Goal: Task Accomplishment & Management: Manage account settings

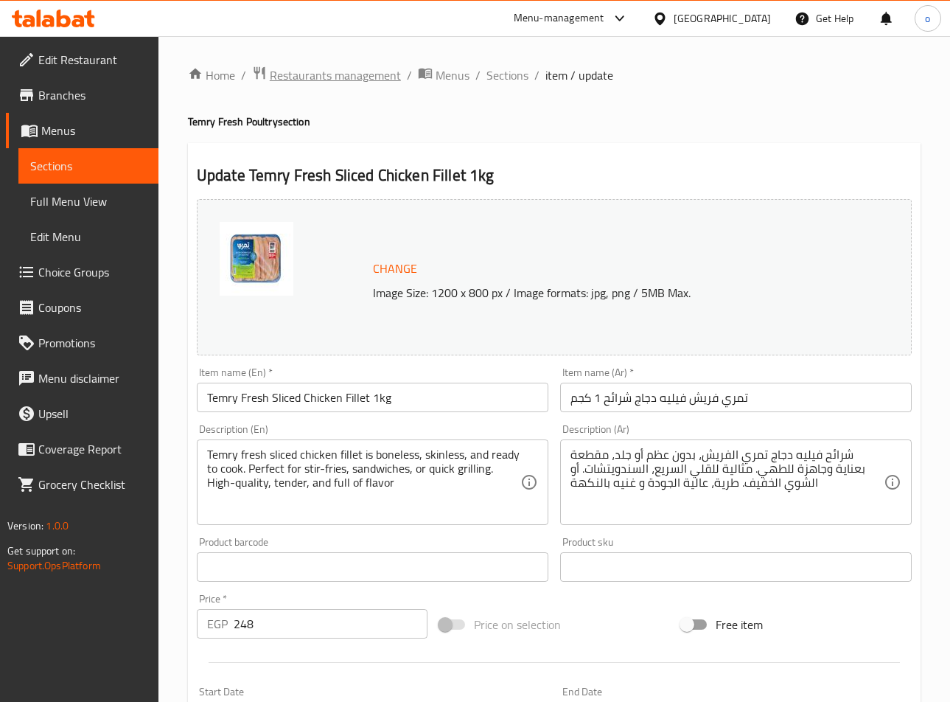
click at [359, 80] on span "Restaurants management" at bounding box center [335, 75] width 131 height 18
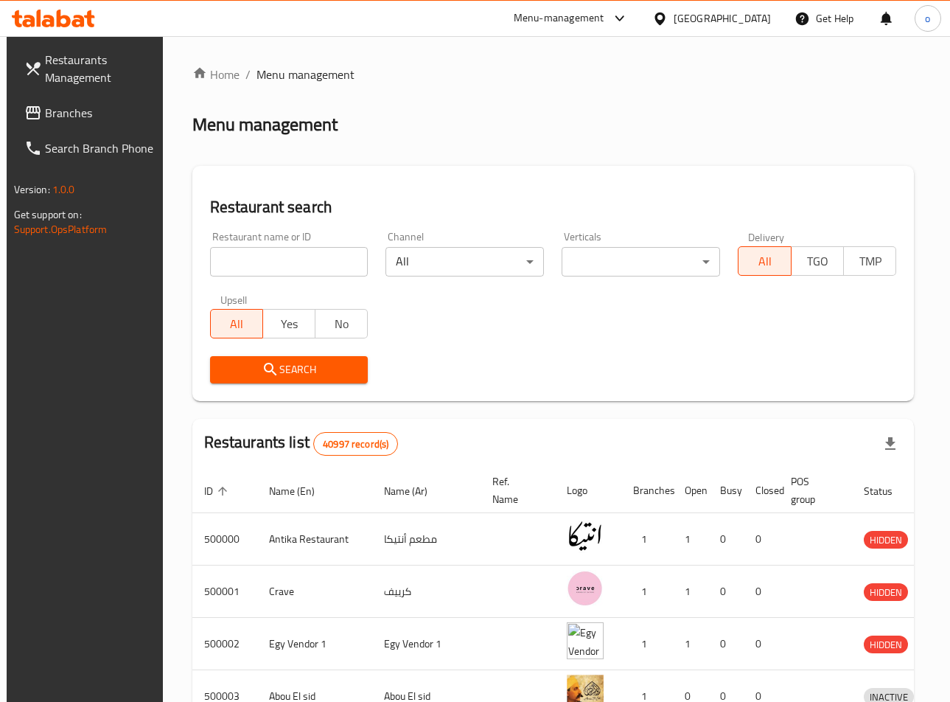
click at [77, 120] on div at bounding box center [475, 351] width 950 height 702
click at [77, 120] on div "Restaurants Management Branches Search Branch Phone Version: 1.0.0 Get support …" at bounding box center [475, 540] width 937 height 1008
click at [89, 110] on span "Branches" at bounding box center [99, 113] width 108 height 18
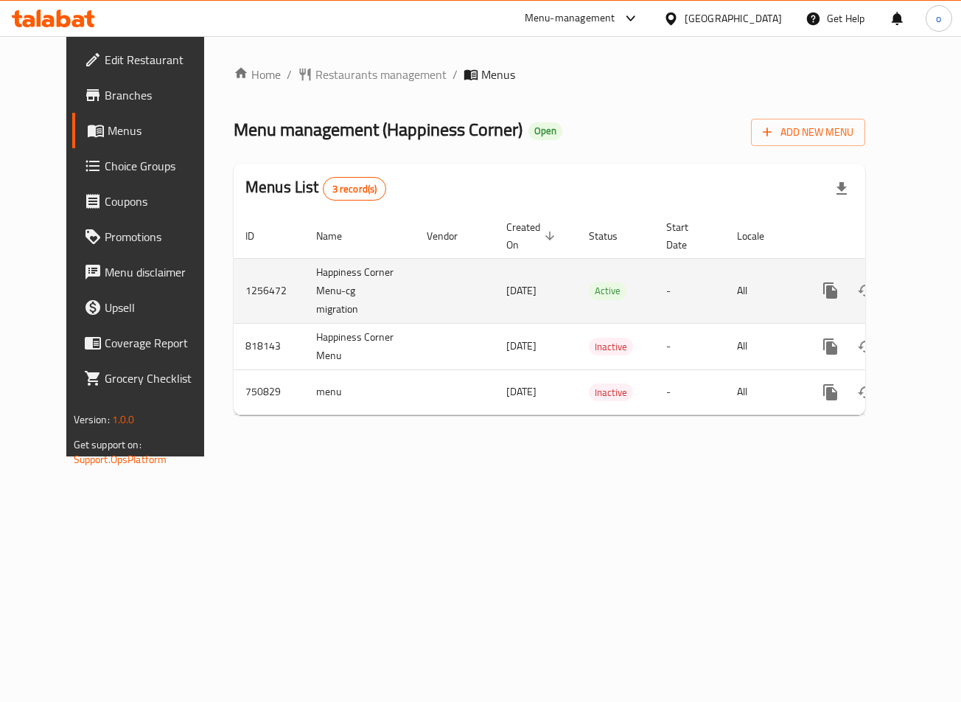
click at [919, 304] on link "enhanced table" at bounding box center [936, 290] width 35 height 35
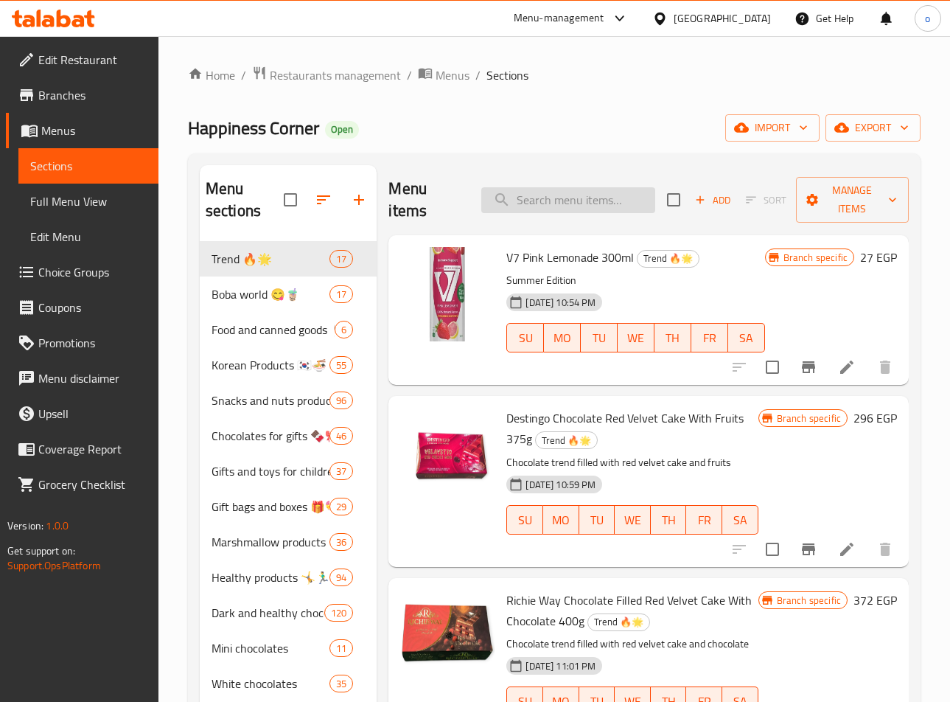
click at [523, 206] on input "search" at bounding box center [568, 200] width 174 height 26
paste input "Snacks Super Reng With Cheese"
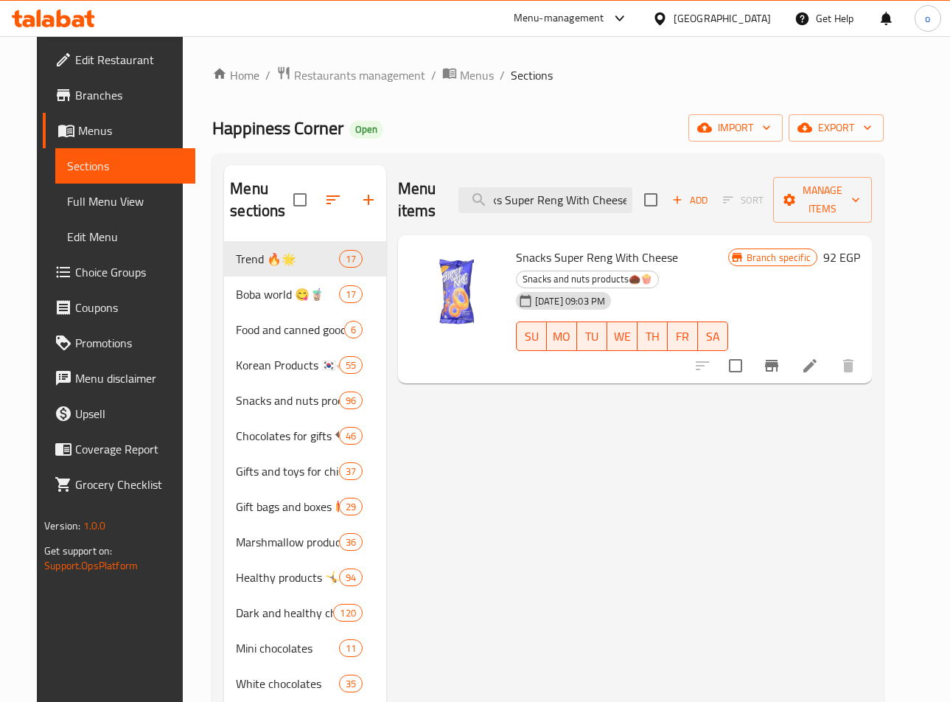
type input "Snacks Super Reng With Cheese"
click at [789, 366] on button "Branch-specific-item" at bounding box center [771, 365] width 35 height 35
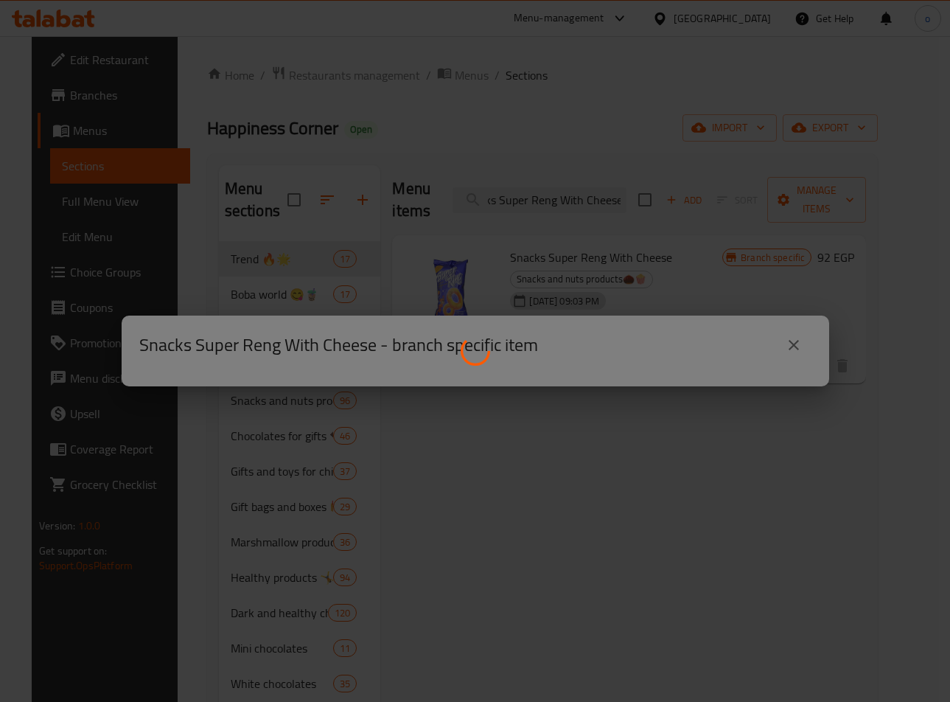
scroll to position [0, 0]
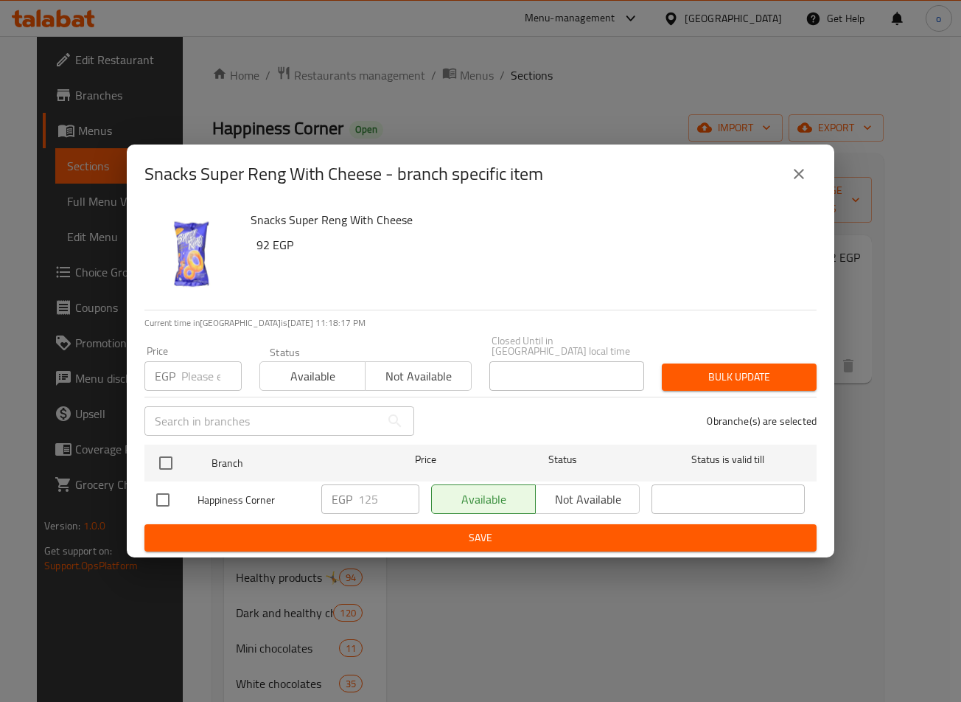
click at [786, 171] on button "close" at bounding box center [798, 173] width 35 height 35
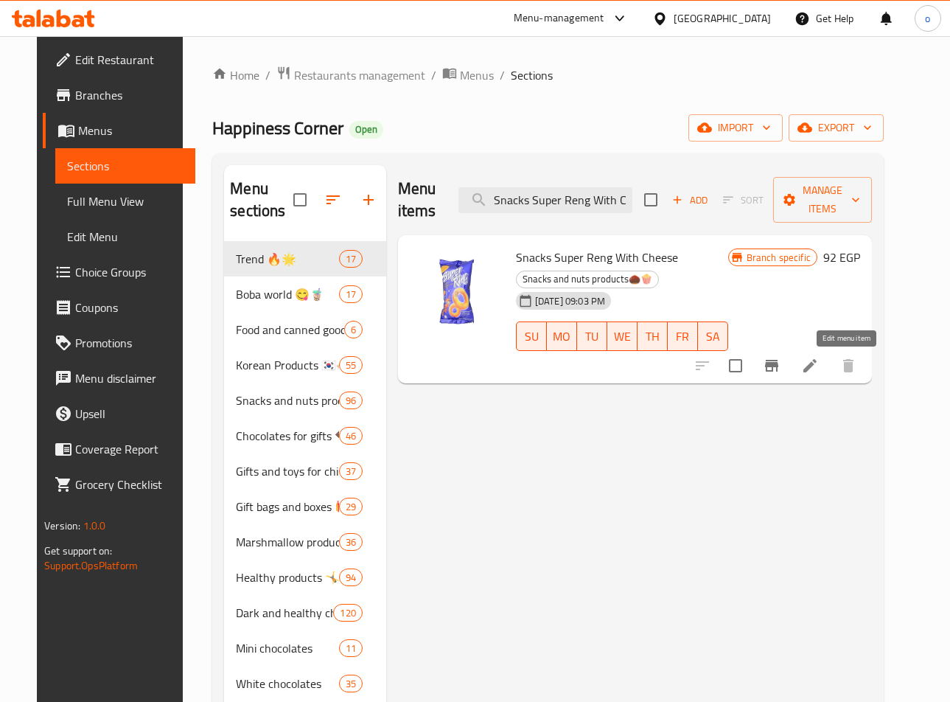
click at [819, 359] on icon at bounding box center [810, 366] width 18 height 18
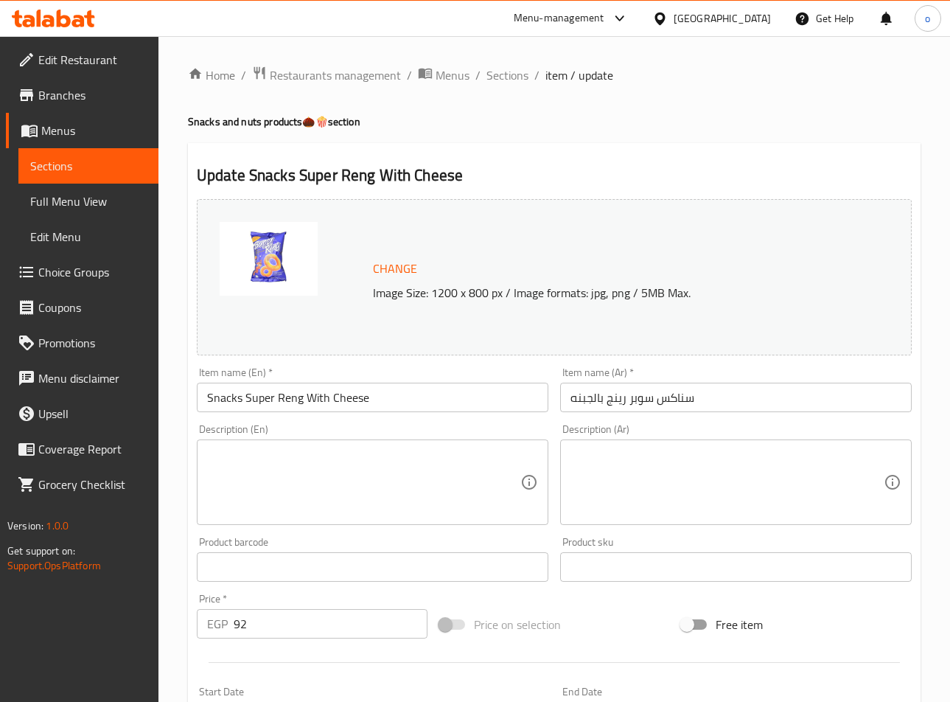
click at [608, 148] on div "Update Snacks Super Reng With Cheese Change Image Size: 1200 x 800 px / Image f…" at bounding box center [554, 582] width 733 height 879
